Goal: Transaction & Acquisition: Purchase product/service

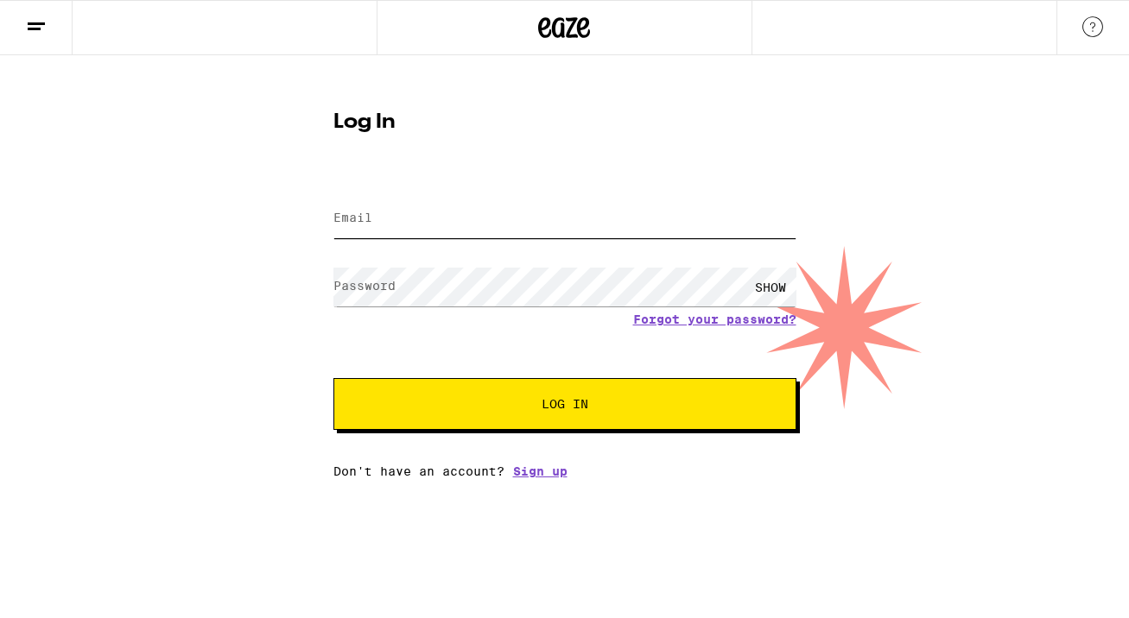
type input "[EMAIL_ADDRESS][PERSON_NAME][DOMAIN_NAME]"
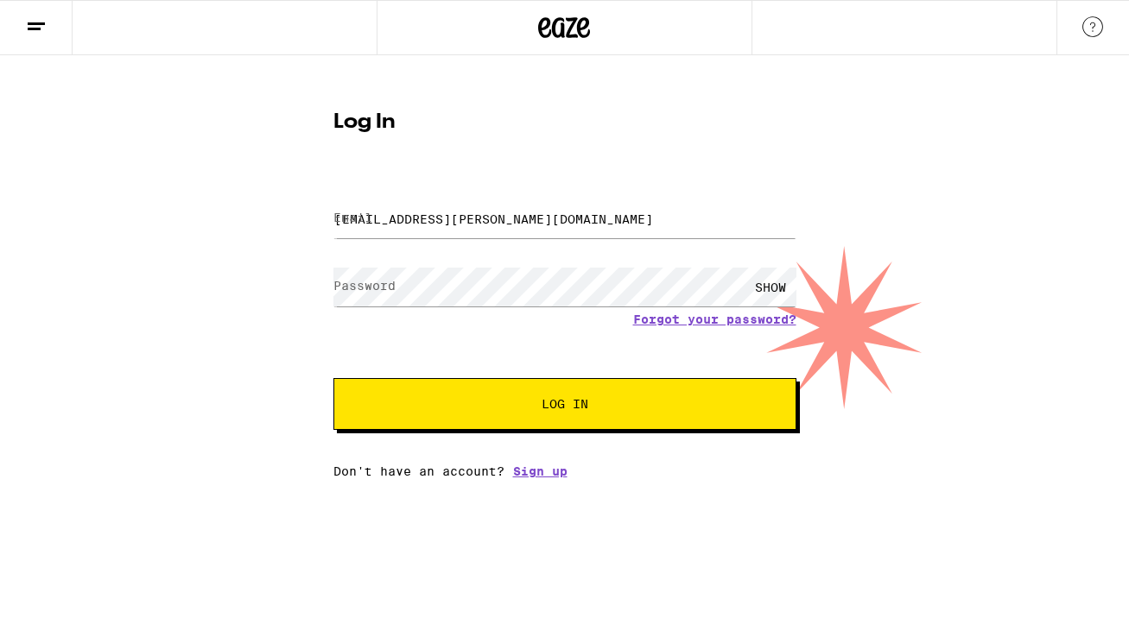
click at [509, 398] on button "Log In" at bounding box center [564, 404] width 463 height 52
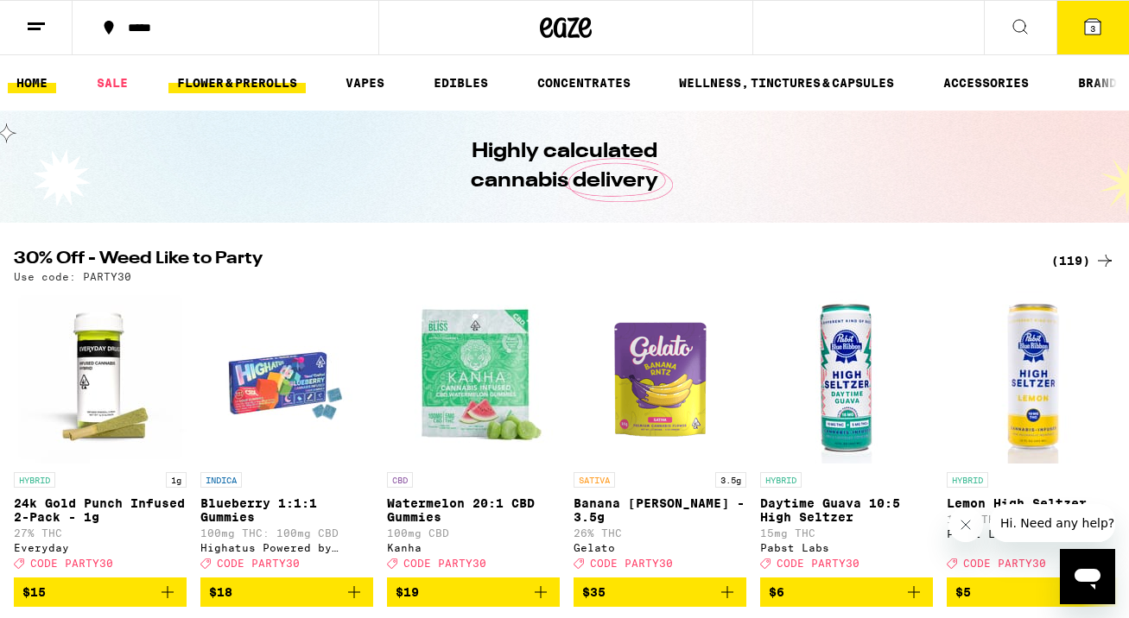
click at [269, 85] on link "FLOWER & PREROLLS" at bounding box center [236, 83] width 137 height 21
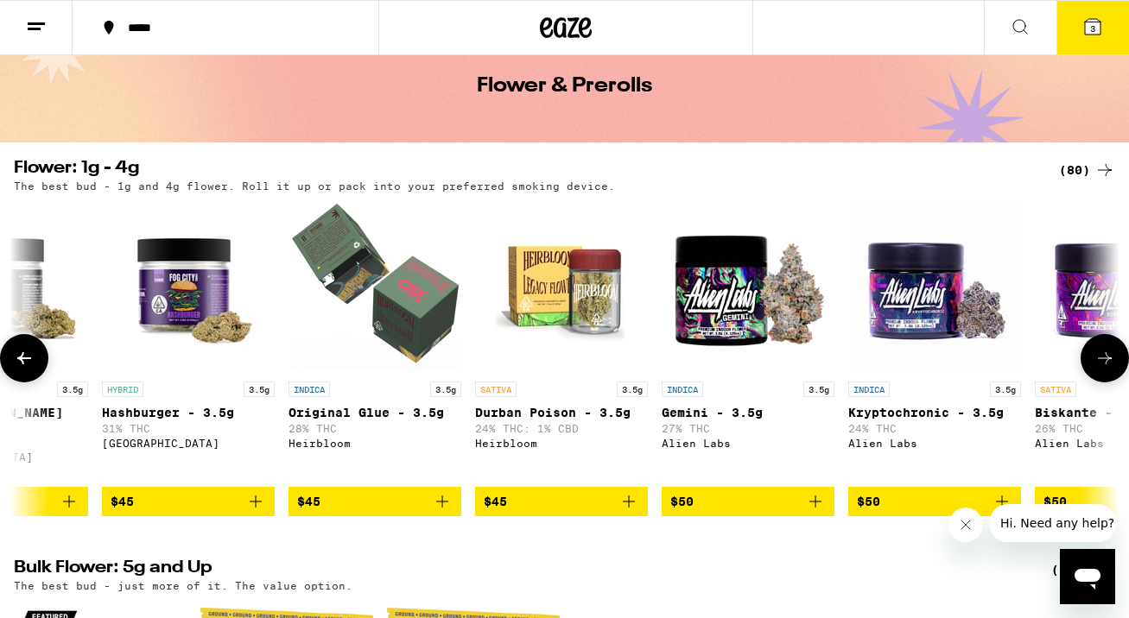
scroll to position [0, 8309]
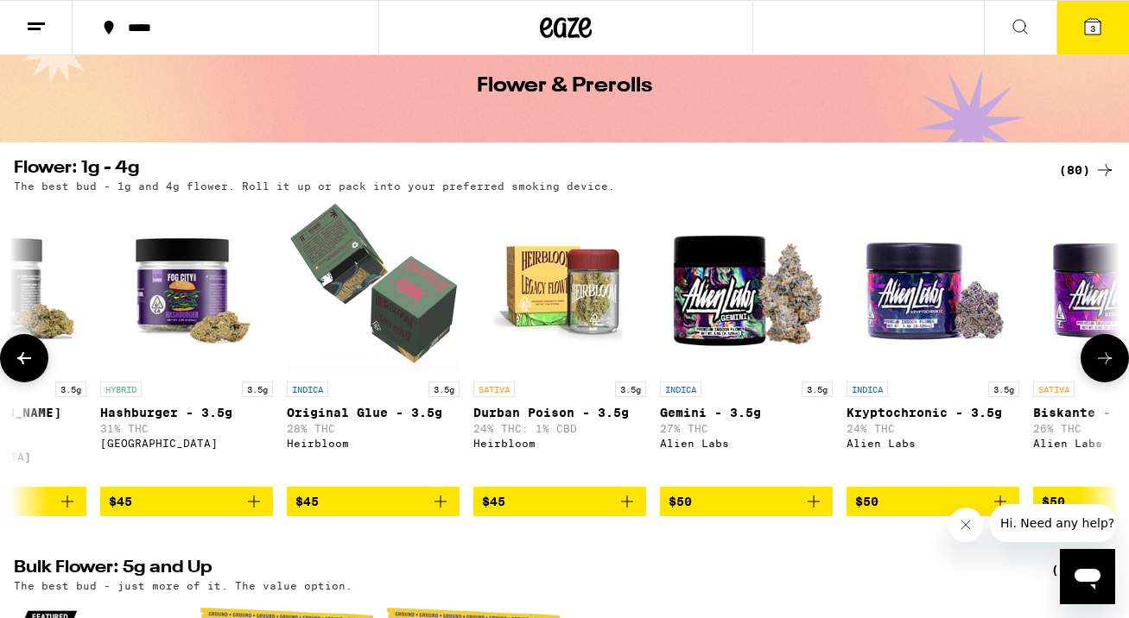
click at [632, 497] on icon "Add to bag" at bounding box center [627, 501] width 21 height 21
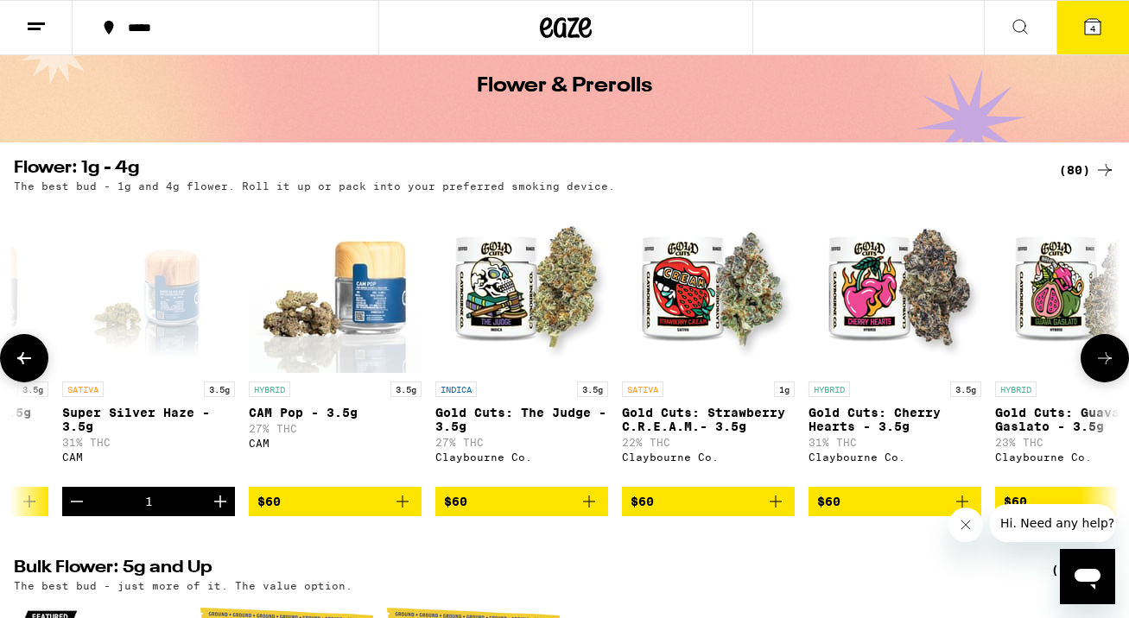
scroll to position [0, 13823]
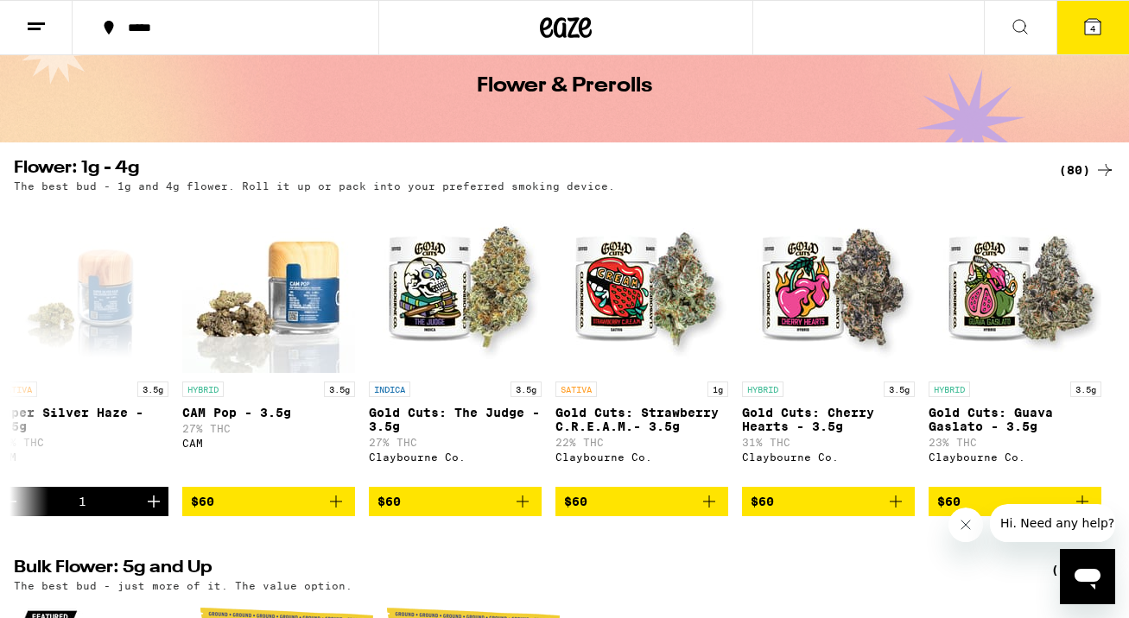
click at [1099, 25] on icon at bounding box center [1093, 27] width 16 height 16
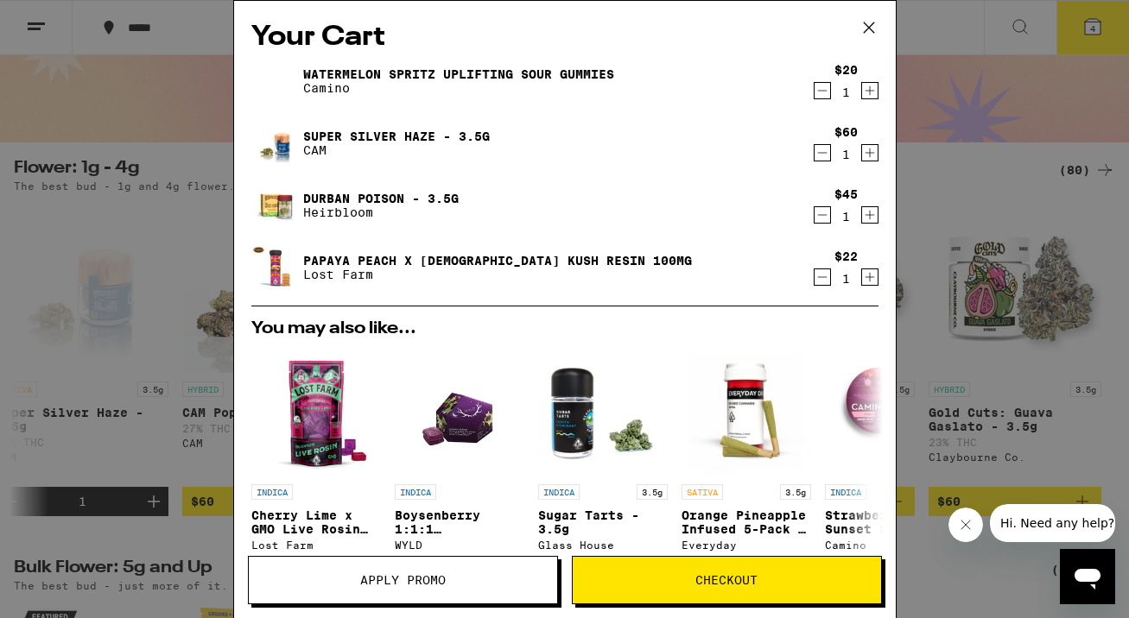
click at [823, 94] on icon "Decrement" at bounding box center [822, 90] width 16 height 21
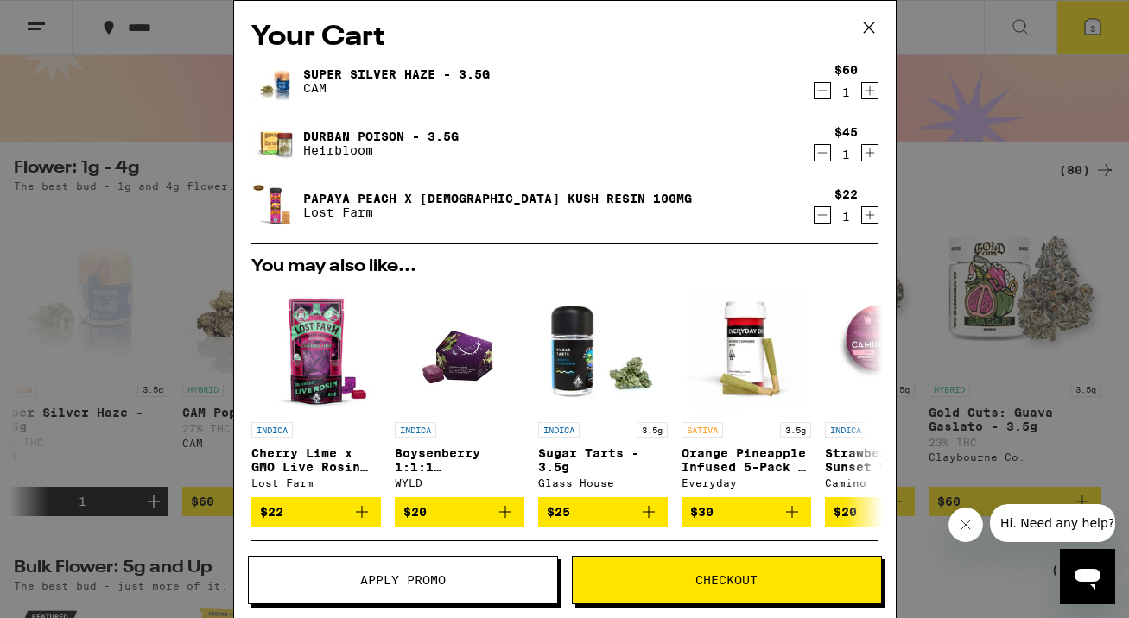
click at [823, 93] on icon "Decrement" at bounding box center [822, 90] width 16 height 21
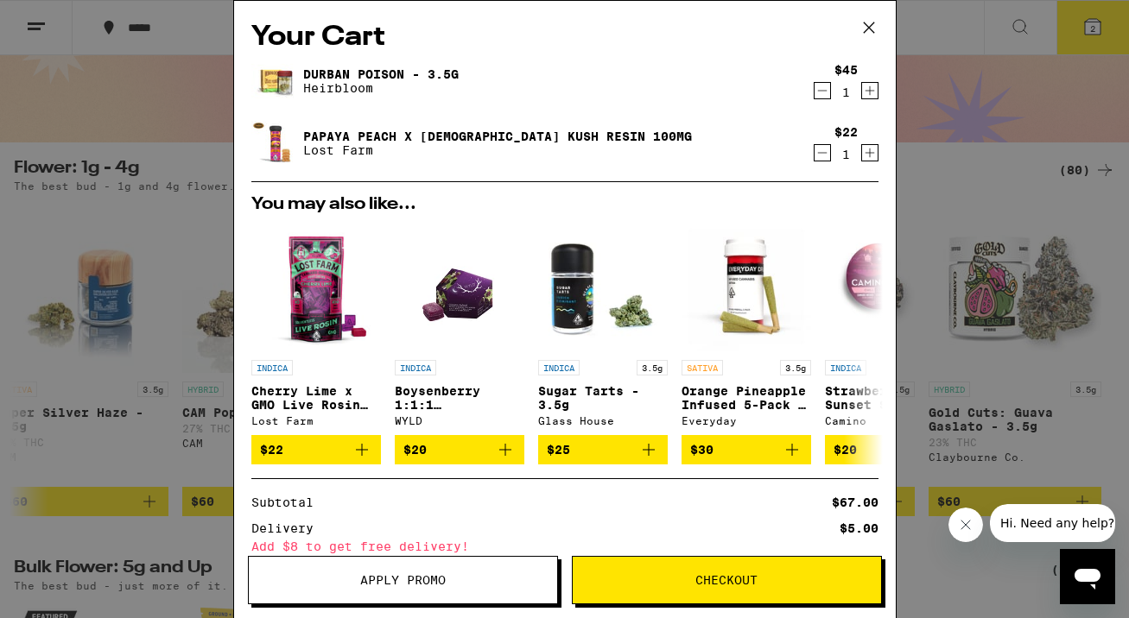
click at [820, 155] on icon "Decrement" at bounding box center [822, 153] width 16 height 21
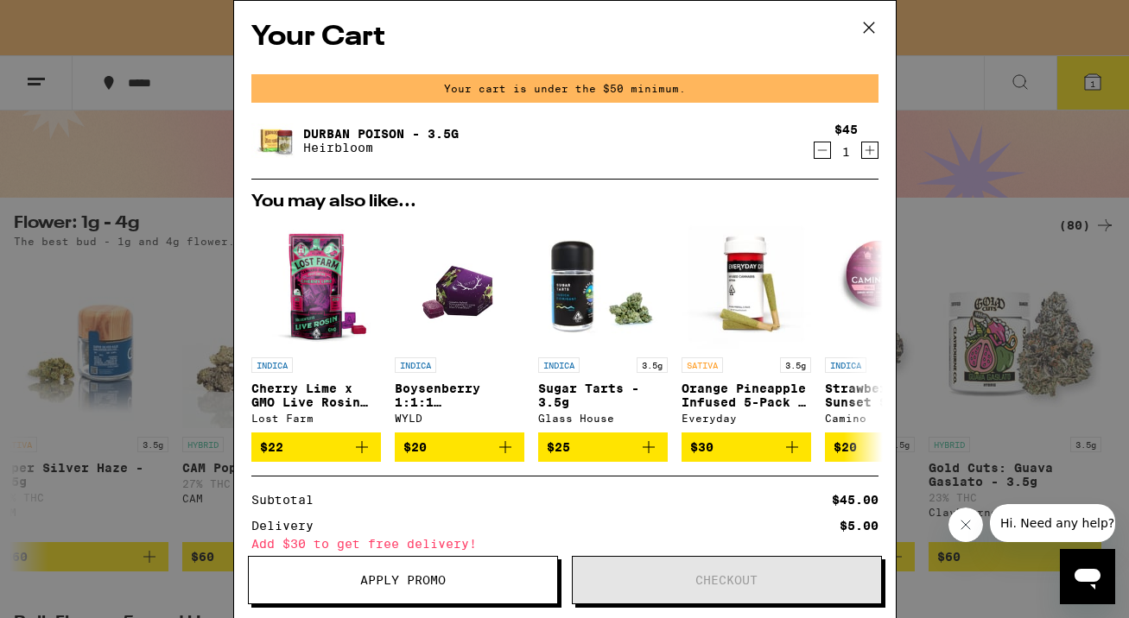
scroll to position [136, 0]
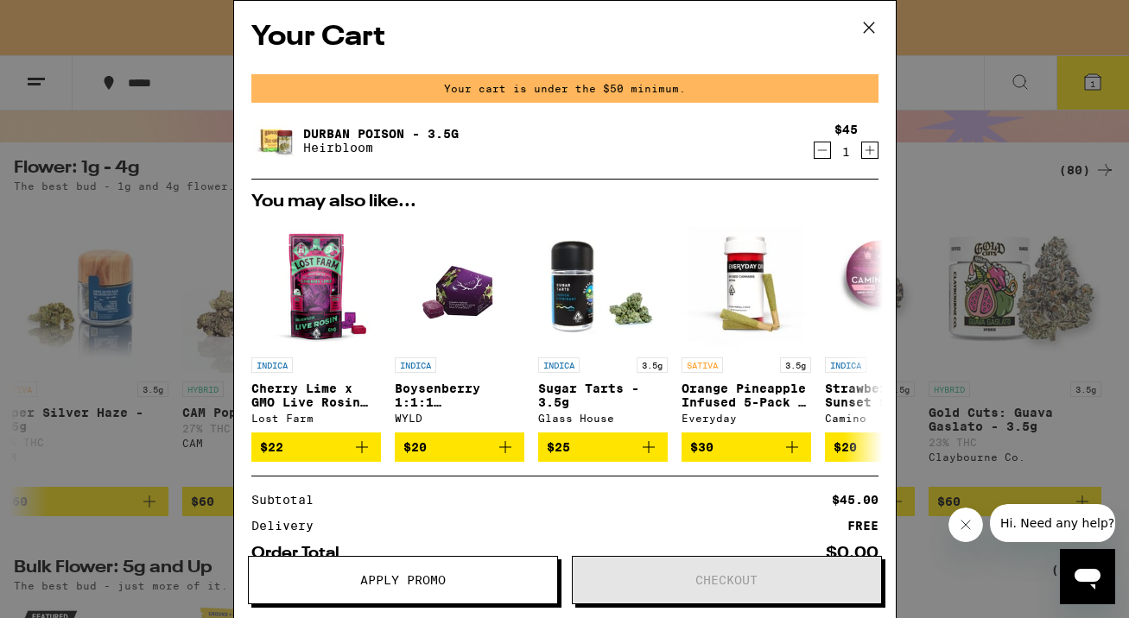
click at [869, 37] on icon at bounding box center [869, 28] width 26 height 26
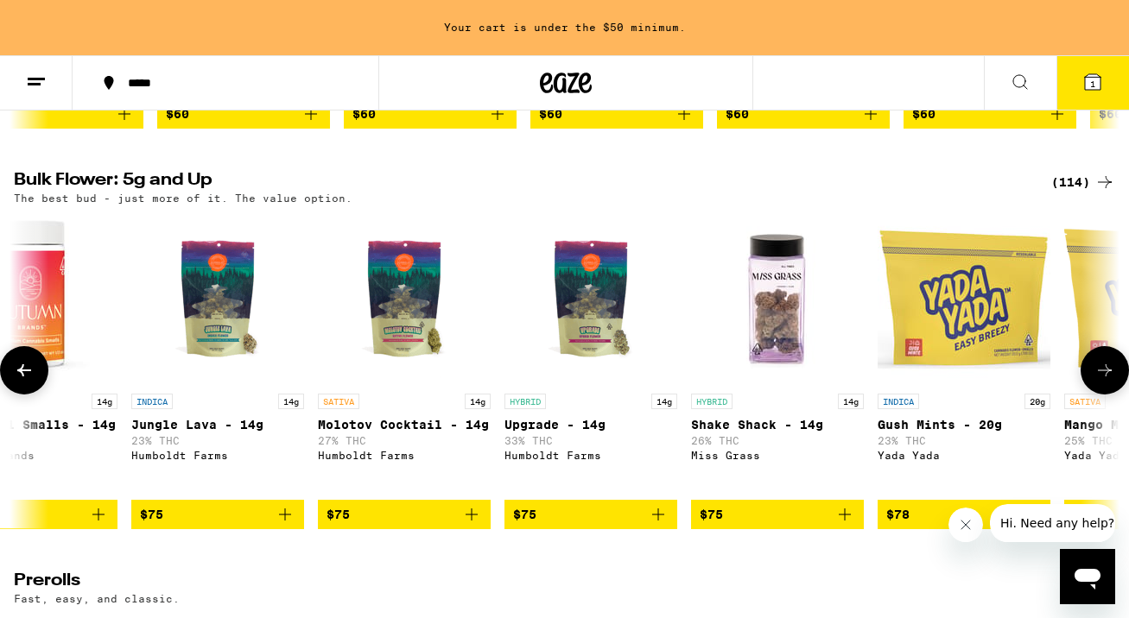
scroll to position [0, 12382]
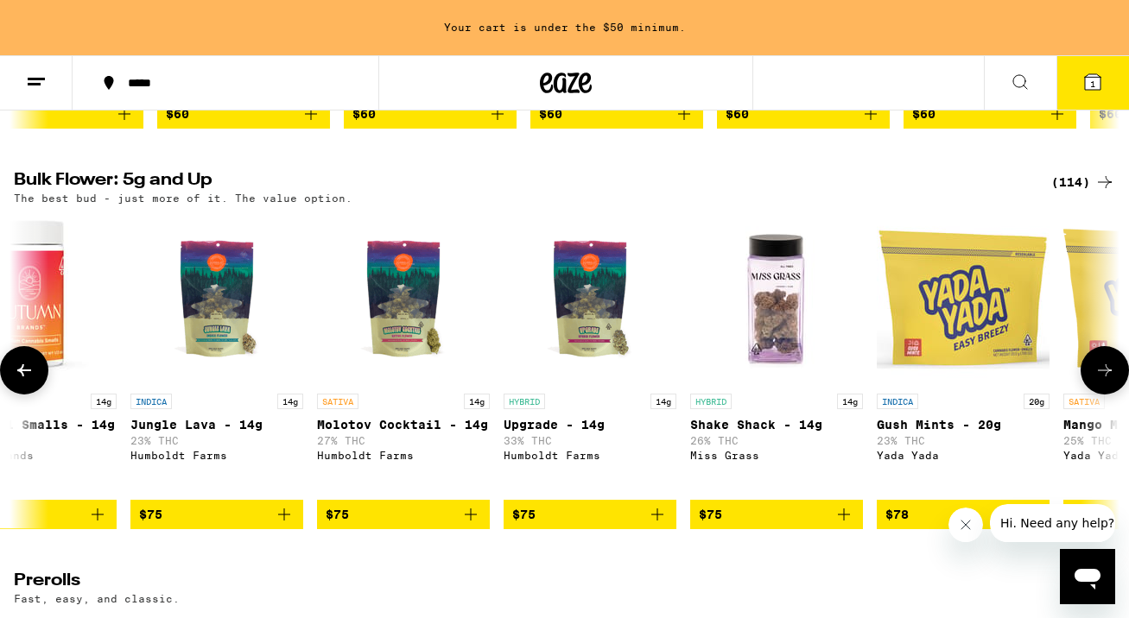
click at [433, 518] on span "$75" at bounding box center [403, 514] width 155 height 21
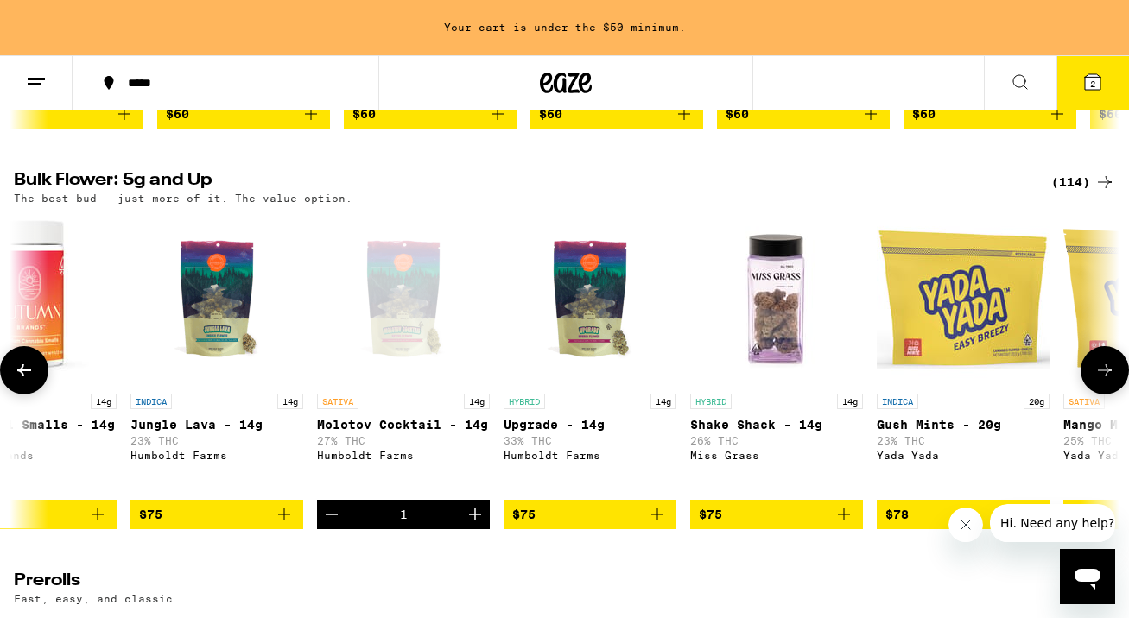
scroll to position [468, 0]
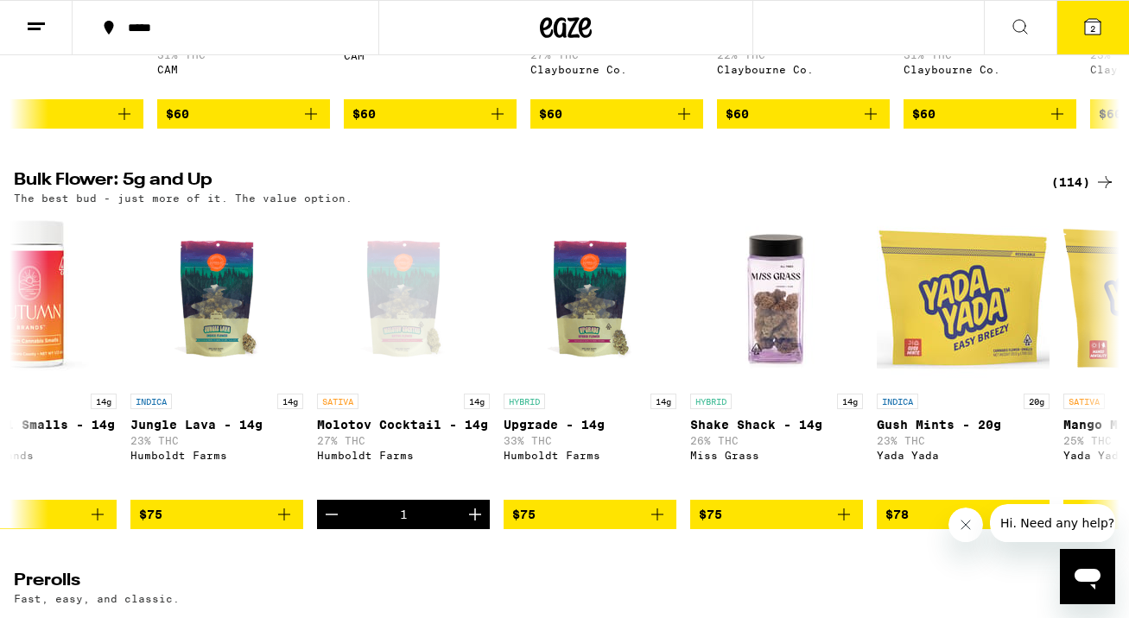
click at [1097, 15] on button "2" at bounding box center [1092, 28] width 73 height 54
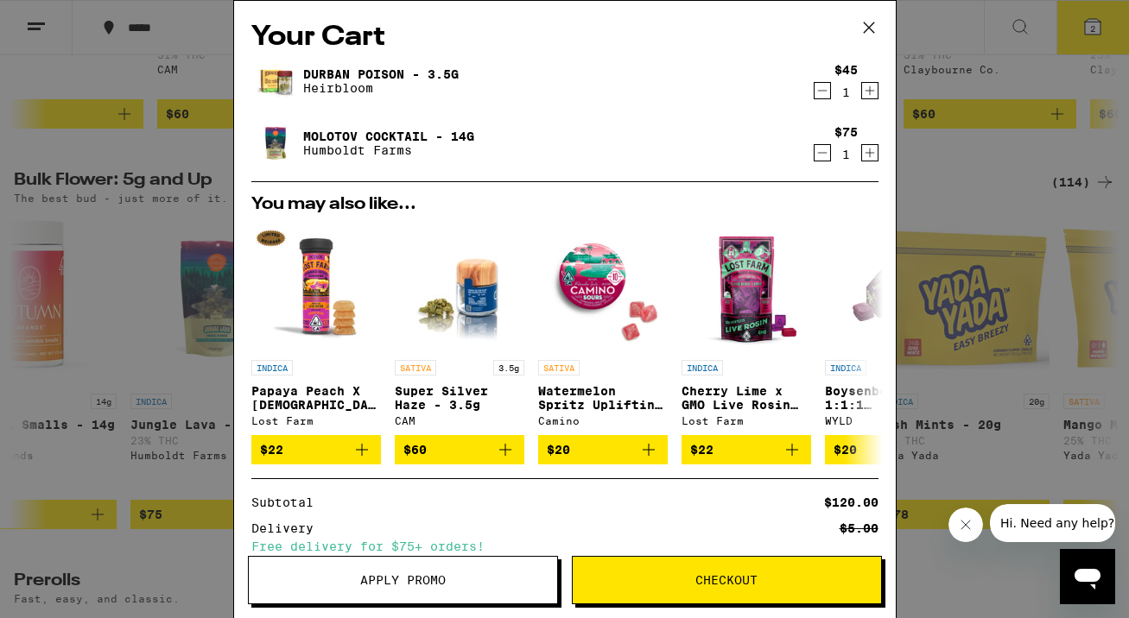
click at [820, 101] on icon "Decrement" at bounding box center [822, 90] width 16 height 21
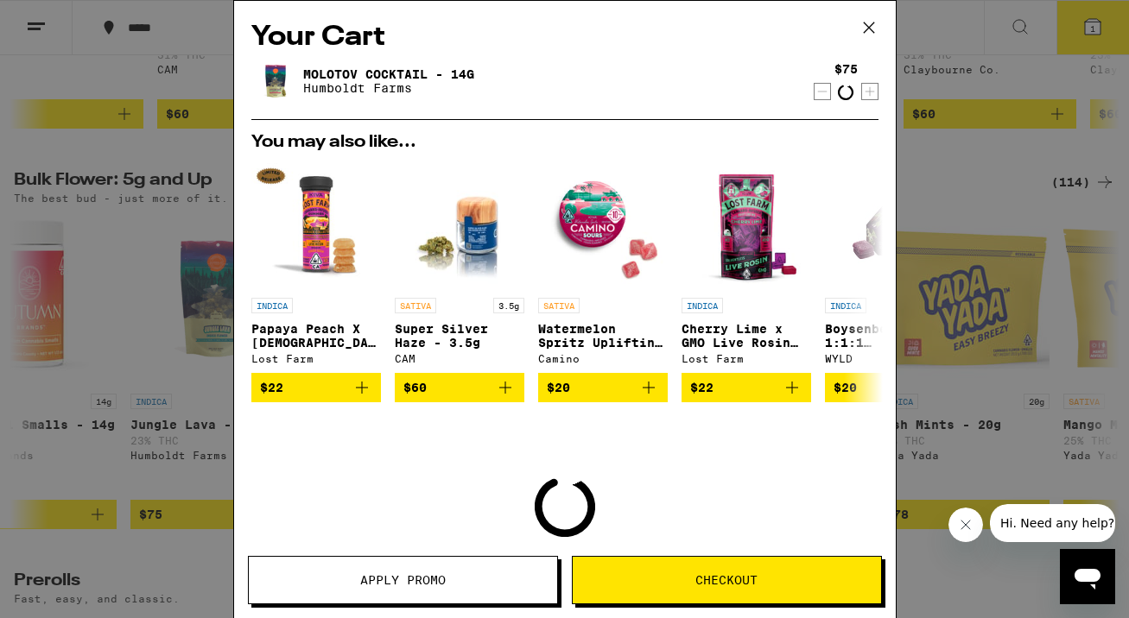
scroll to position [0, 13662]
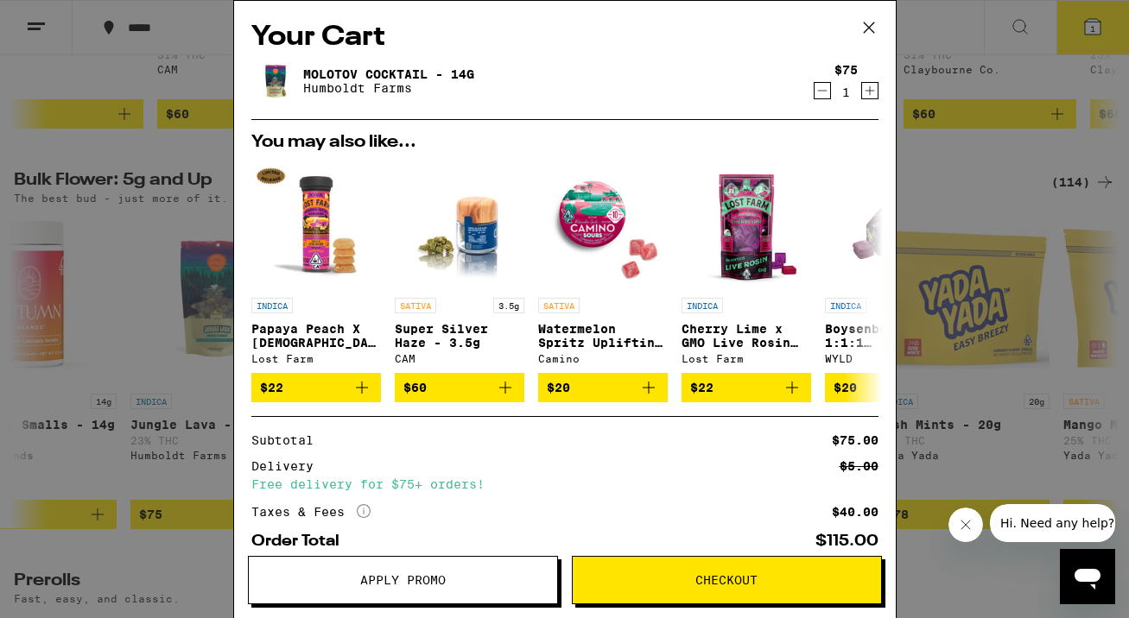
click at [726, 579] on span "Checkout" at bounding box center [726, 580] width 62 height 12
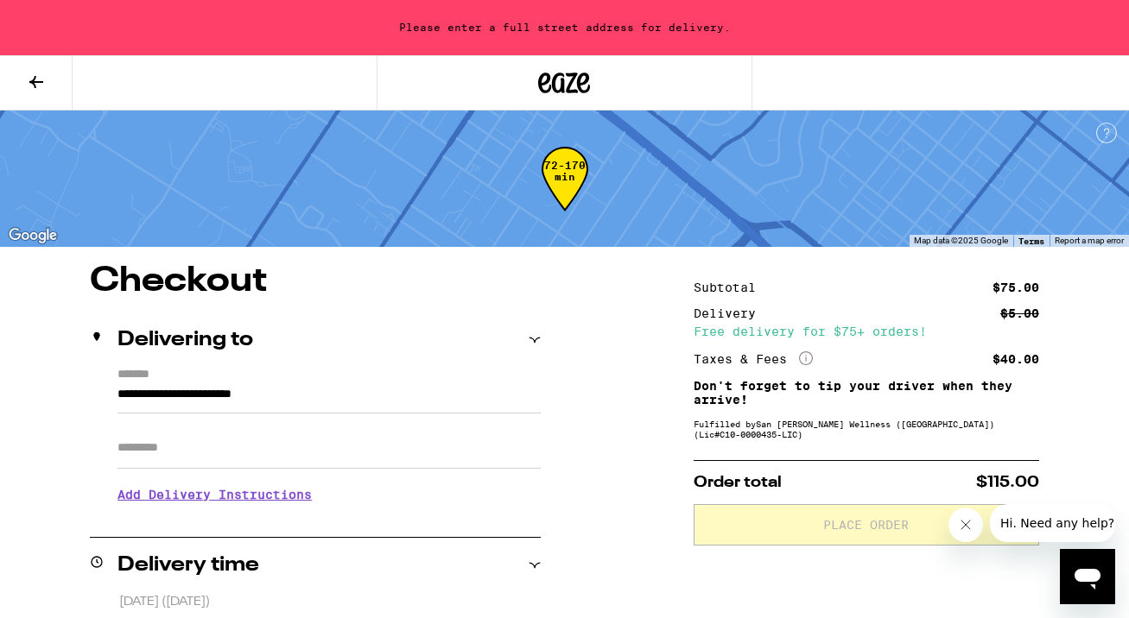
click at [282, 407] on input "**********" at bounding box center [328, 398] width 423 height 29
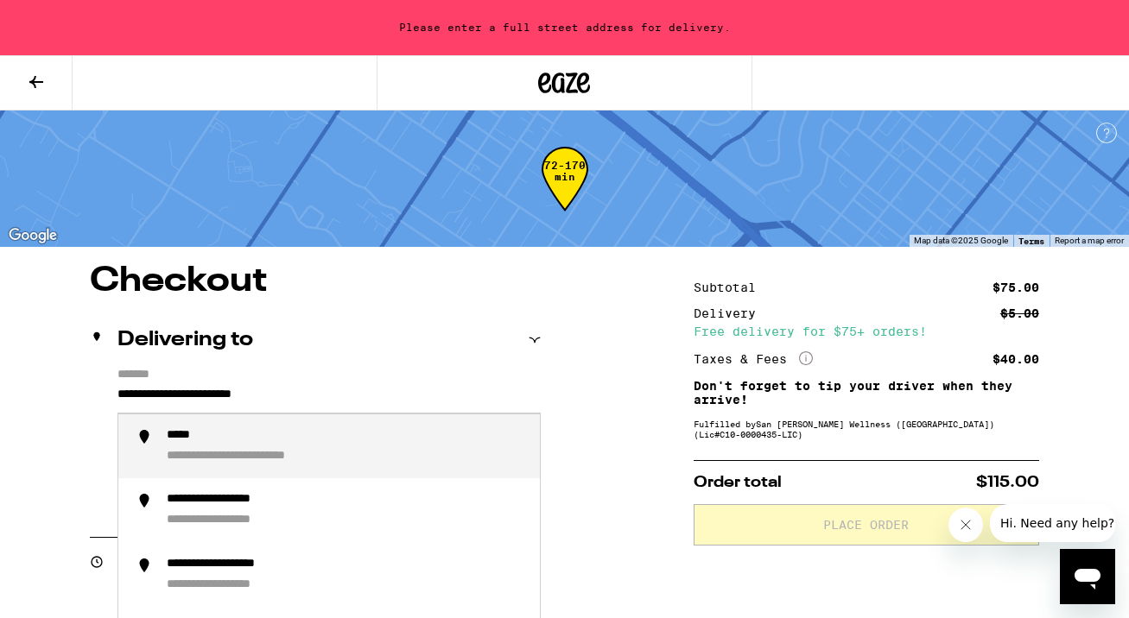
click at [282, 407] on input "**********" at bounding box center [328, 398] width 423 height 29
click at [238, 461] on div "**********" at bounding box center [237, 457] width 141 height 16
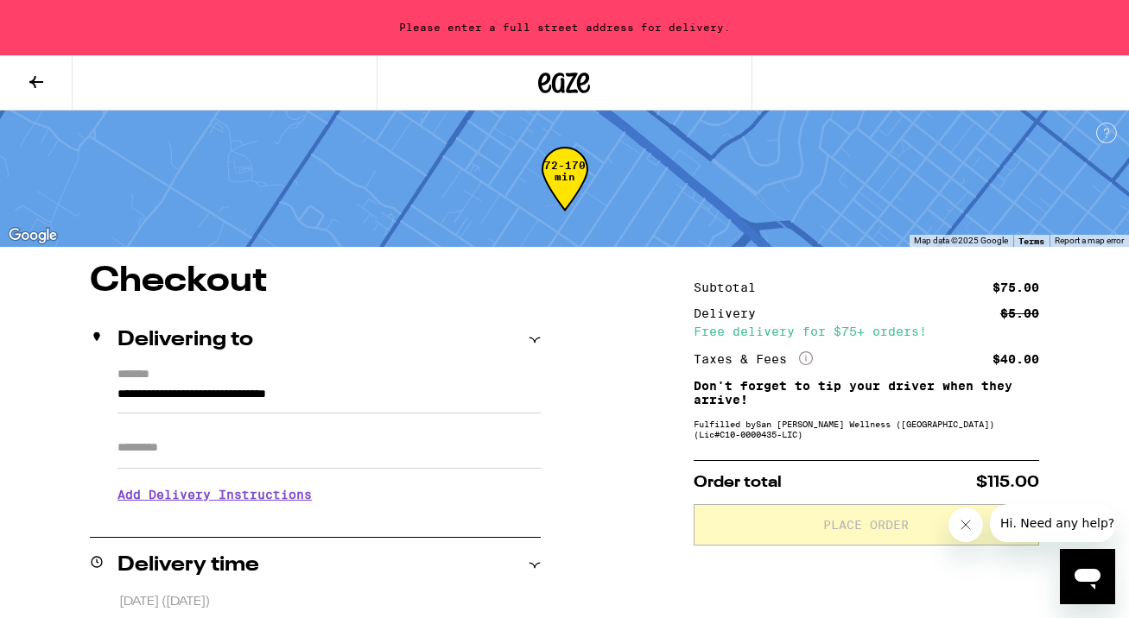
type input "**********"
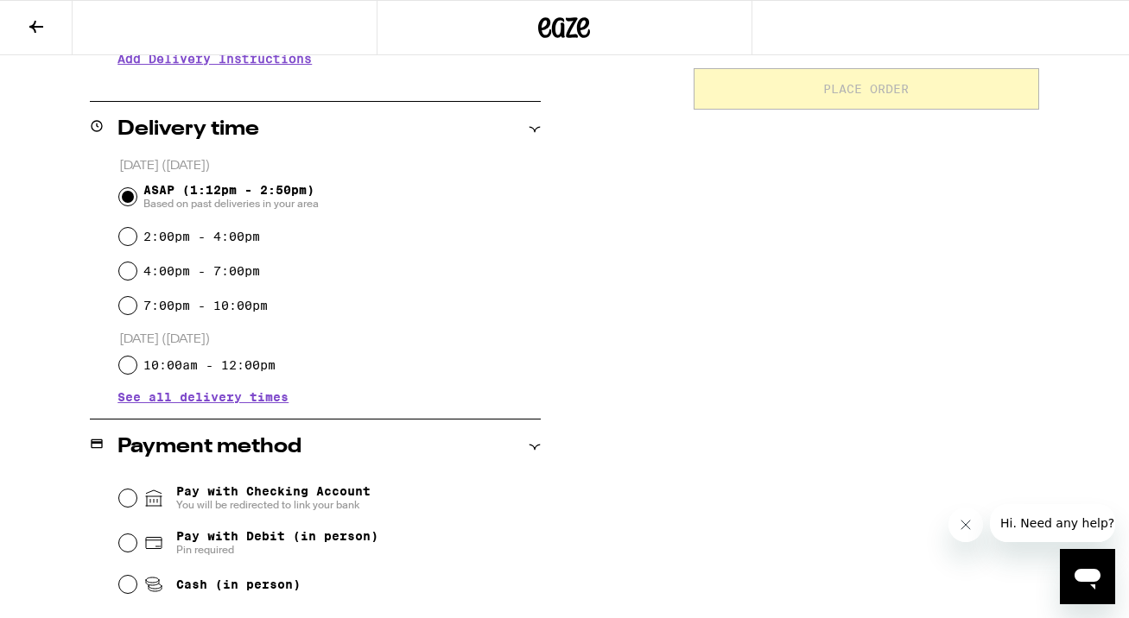
scroll to position [503, 0]
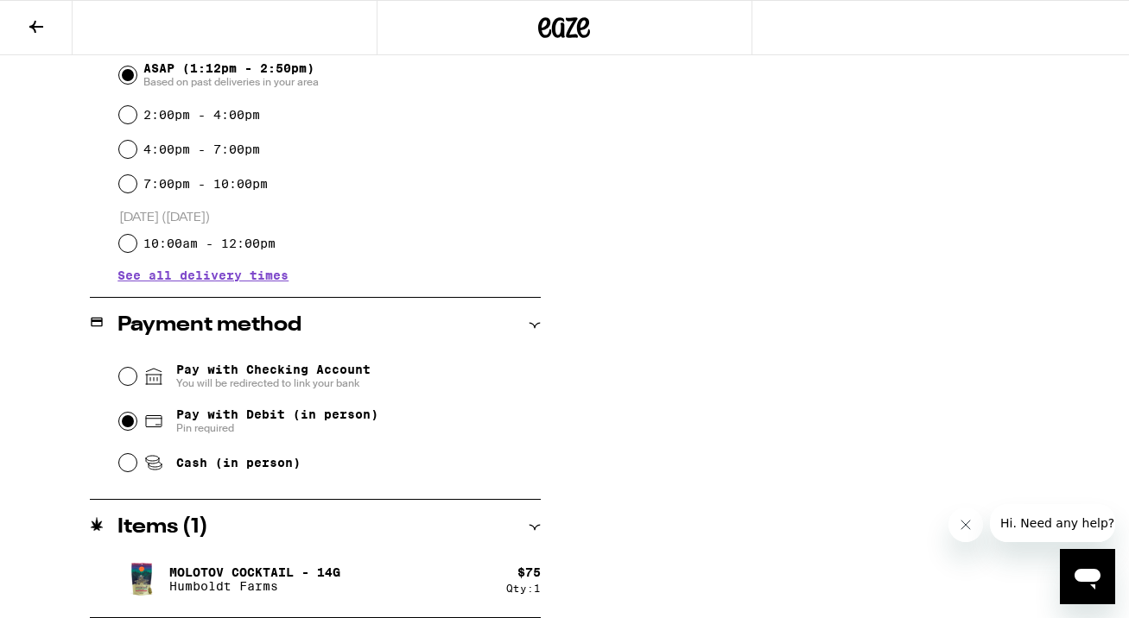
click at [123, 419] on input "Pay with Debit (in person) Pin required" at bounding box center [127, 421] width 17 height 17
radio input "true"
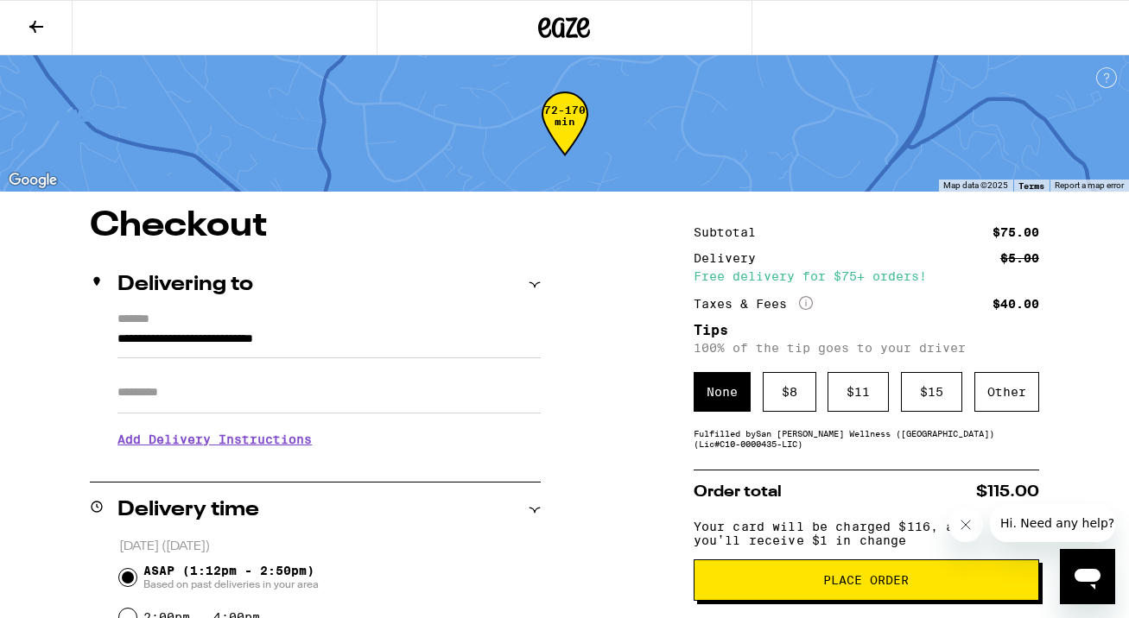
scroll to position [23, 0]
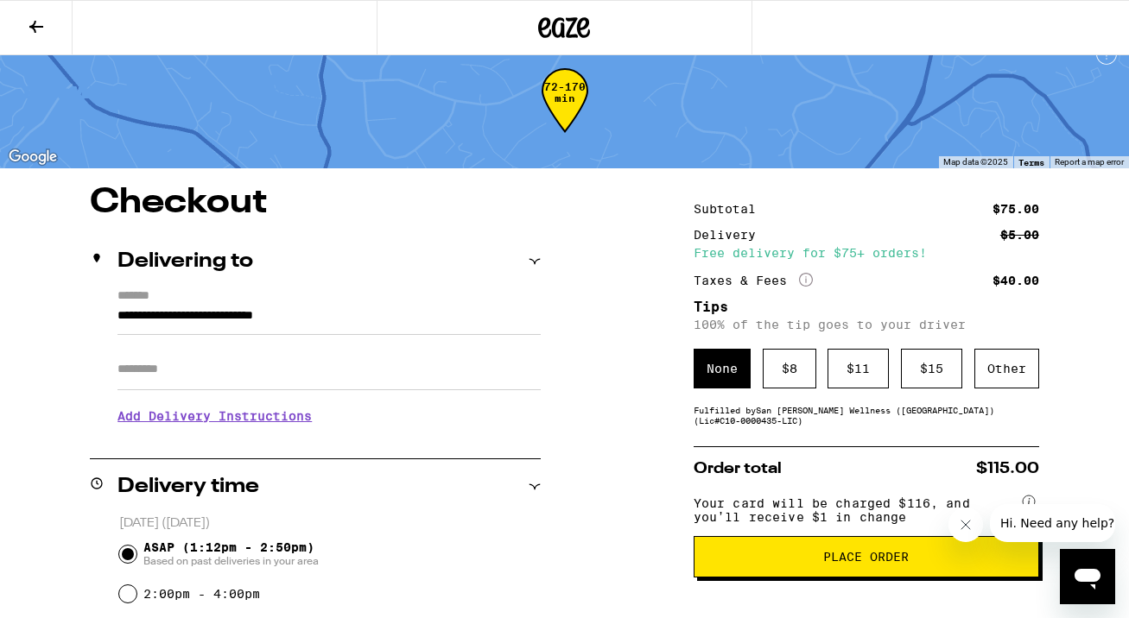
click at [842, 554] on button "Place Order" at bounding box center [866, 556] width 345 height 41
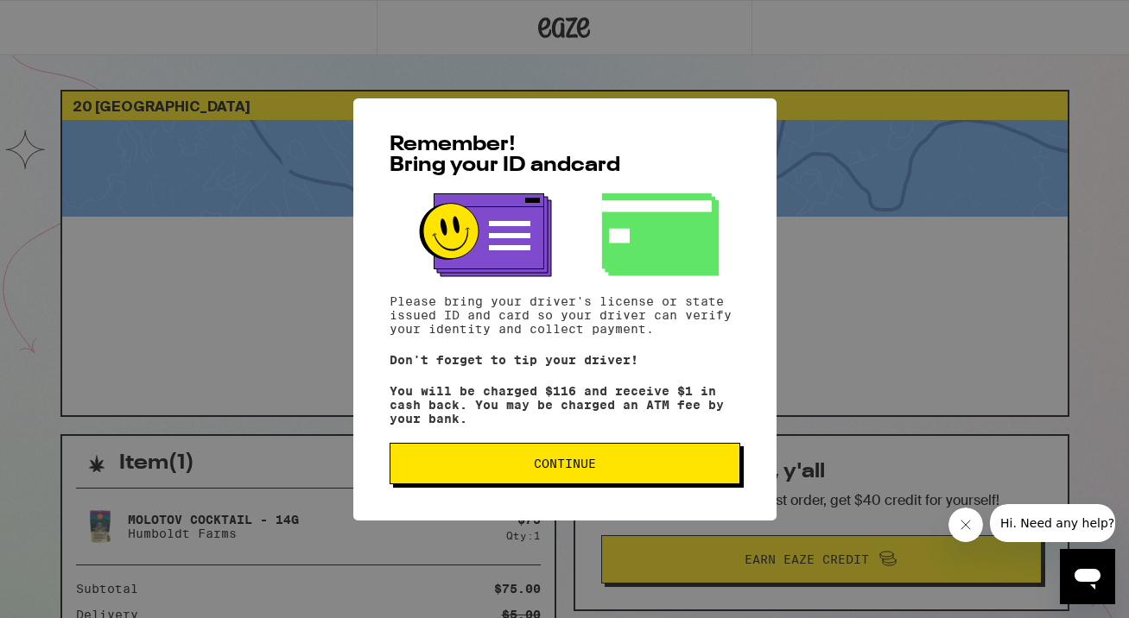
click at [661, 485] on button "Continue" at bounding box center [565, 463] width 351 height 41
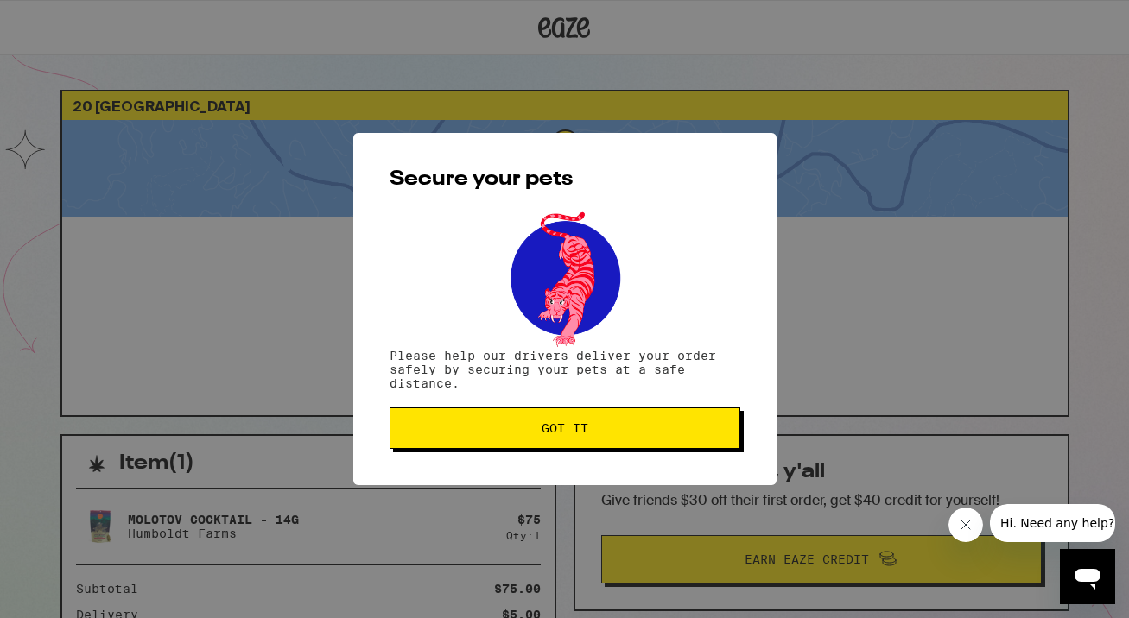
click at [674, 423] on button "Got it" at bounding box center [565, 428] width 351 height 41
